Goal: Task Accomplishment & Management: Complete application form

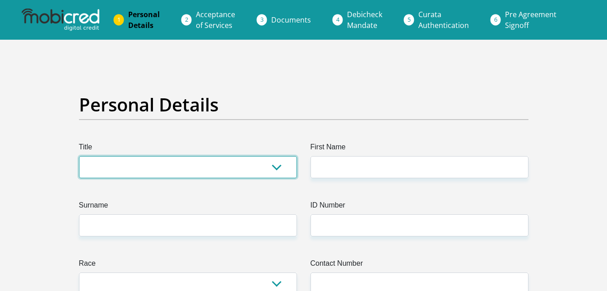
click at [241, 157] on select "Mr Ms Mrs Dr Other" at bounding box center [188, 167] width 218 height 22
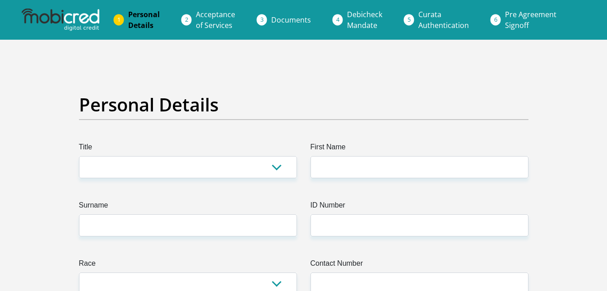
click at [291, 101] on h2 "Personal Details" at bounding box center [304, 105] width 450 height 22
click at [216, 19] on span "Acceptance of Services" at bounding box center [215, 19] width 39 height 21
click at [373, 19] on span "Debicheck Mandate" at bounding box center [364, 19] width 35 height 21
